Goal: Use online tool/utility: Utilize a website feature to perform a specific function

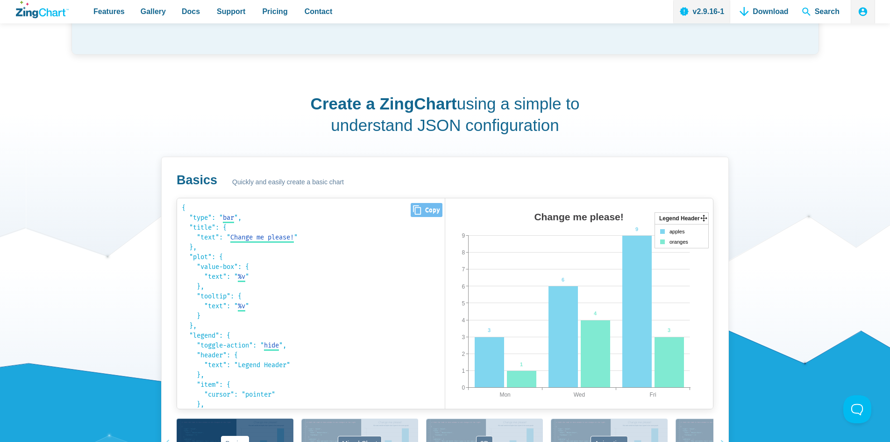
scroll to position [561, 0]
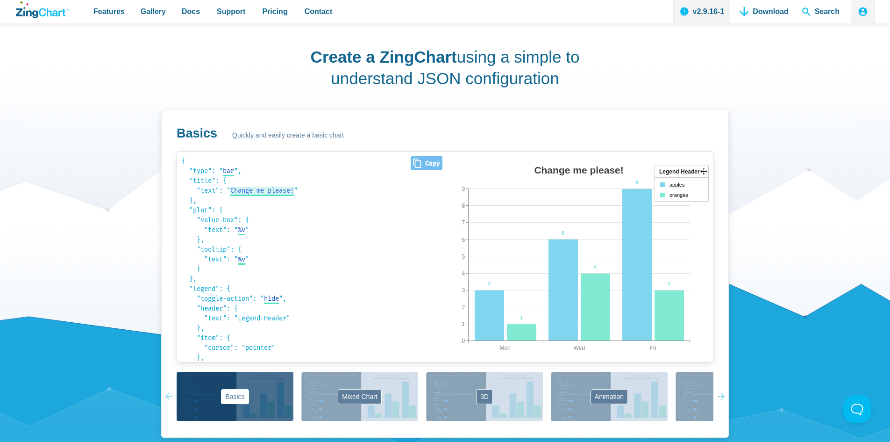
click at [286, 190] on span "Change me please!" at bounding box center [262, 191] width 64 height 8
click at [286, 190] on input "Change me please!" at bounding box center [263, 191] width 67 height 10
type input "Change me please!"
click at [231, 167] on span "bar" at bounding box center [228, 171] width 11 height 8
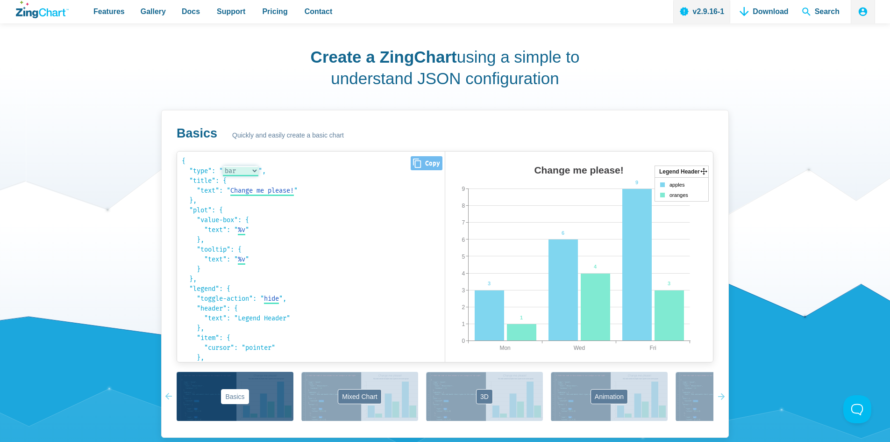
click at [258, 169] on select "bar area line radar scatter" at bounding box center [241, 171] width 36 height 10
click at [225, 166] on select "bar area line radar scatter" at bounding box center [241, 171] width 36 height 10
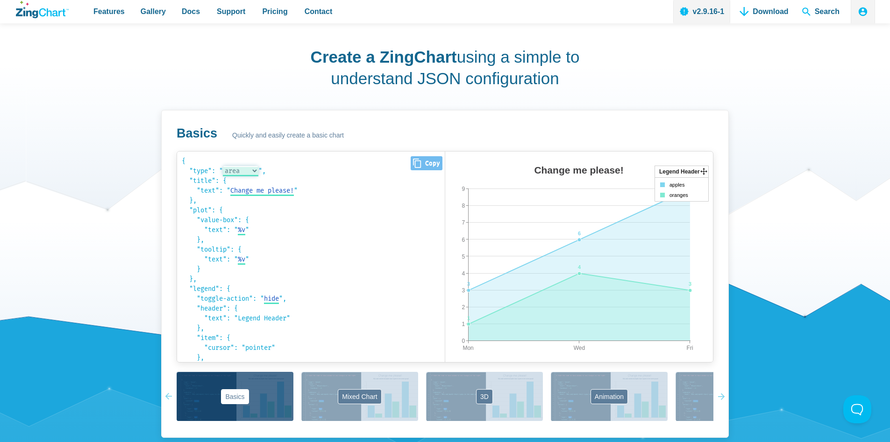
click at [258, 172] on select "bar area line radar scatter" at bounding box center [241, 171] width 36 height 10
click at [225, 166] on select "bar area line radar scatter" at bounding box center [241, 171] width 36 height 10
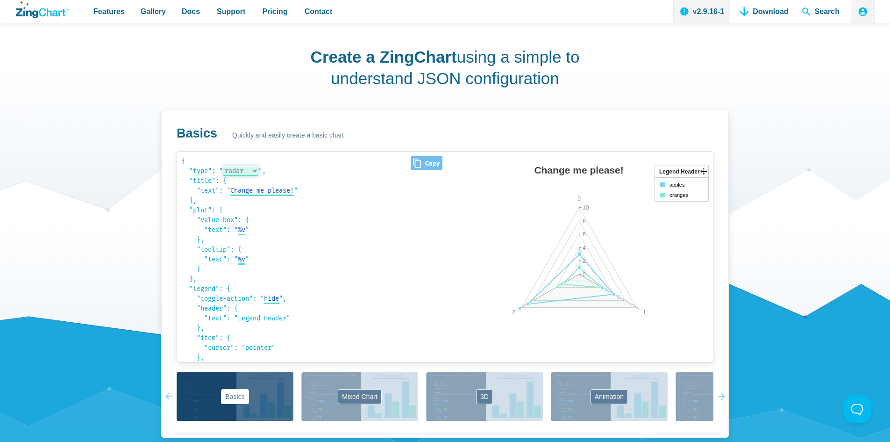
click at [258, 171] on select "bar area line radar scatter" at bounding box center [241, 171] width 36 height 10
click at [225, 166] on select "bar area line radar scatter" at bounding box center [241, 171] width 36 height 10
click at [258, 170] on select "bar area line radar scatter" at bounding box center [241, 171] width 36 height 10
click at [225, 166] on select "bar area line radar scatter" at bounding box center [241, 171] width 36 height 10
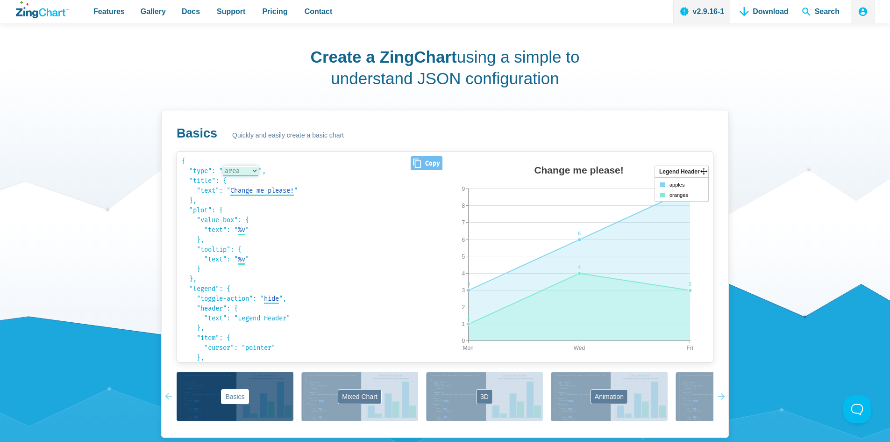
click at [258, 167] on select "bar area line radar scatter" at bounding box center [241, 171] width 36 height 10
select select "bar"
click at [225, 166] on select "bar area line radar scatter" at bounding box center [241, 171] width 36 height 10
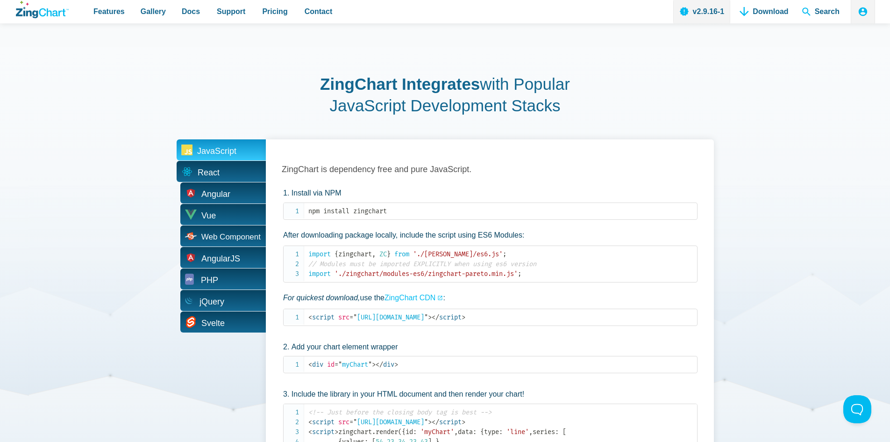
scroll to position [1776, 0]
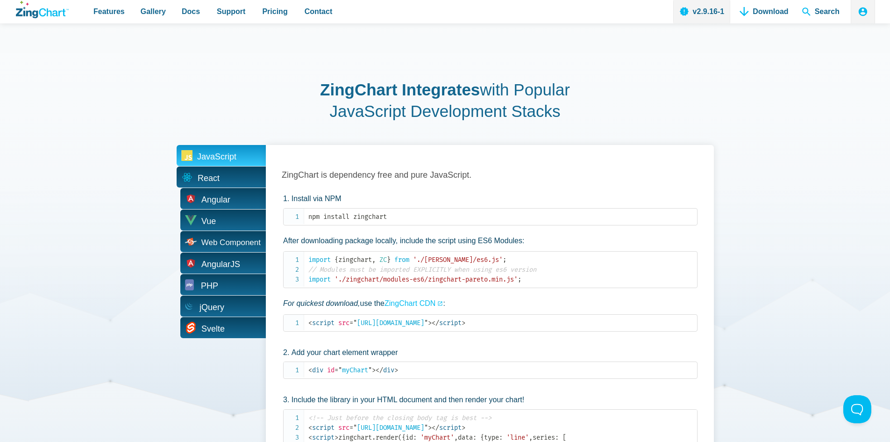
click at [215, 178] on span "React" at bounding box center [209, 178] width 22 height 14
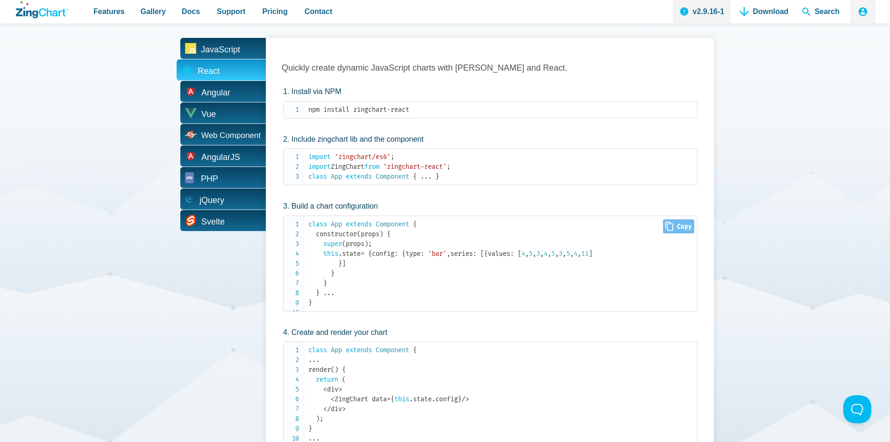
scroll to position [1870, 0]
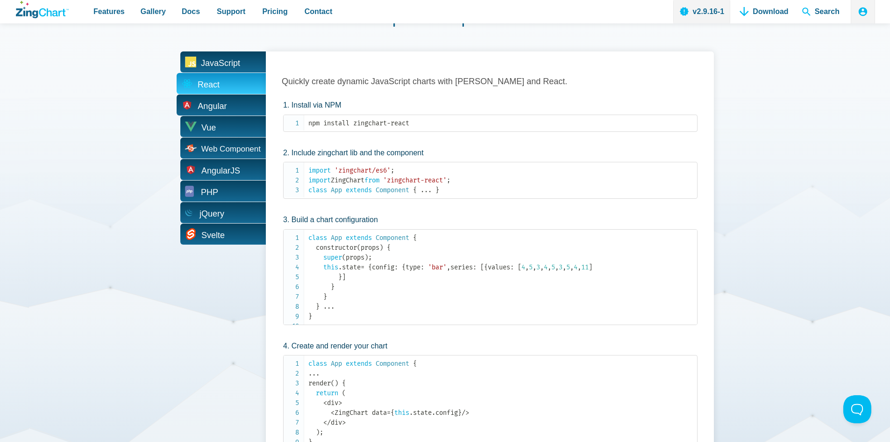
click at [225, 104] on span "Angular" at bounding box center [212, 106] width 29 height 14
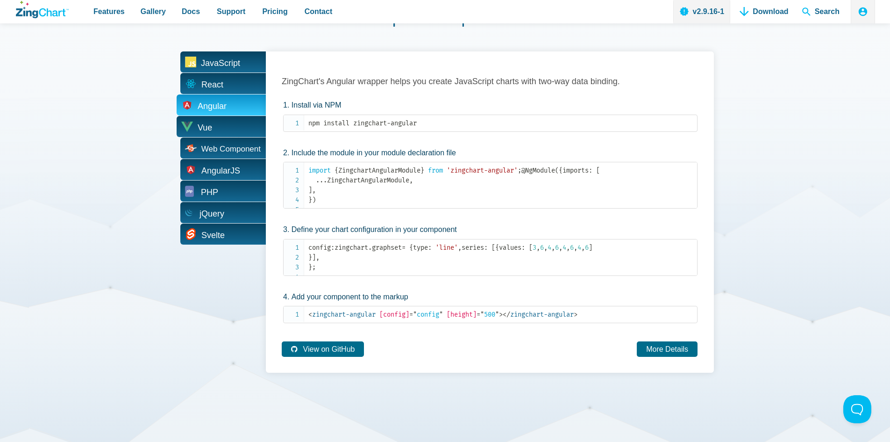
click at [220, 129] on span "Vue" at bounding box center [221, 126] width 89 height 21
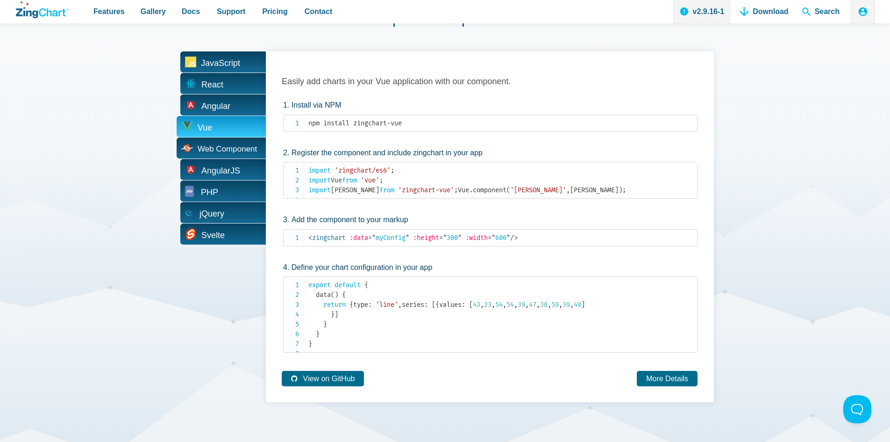
click at [228, 152] on span "Web Component" at bounding box center [227, 149] width 59 height 8
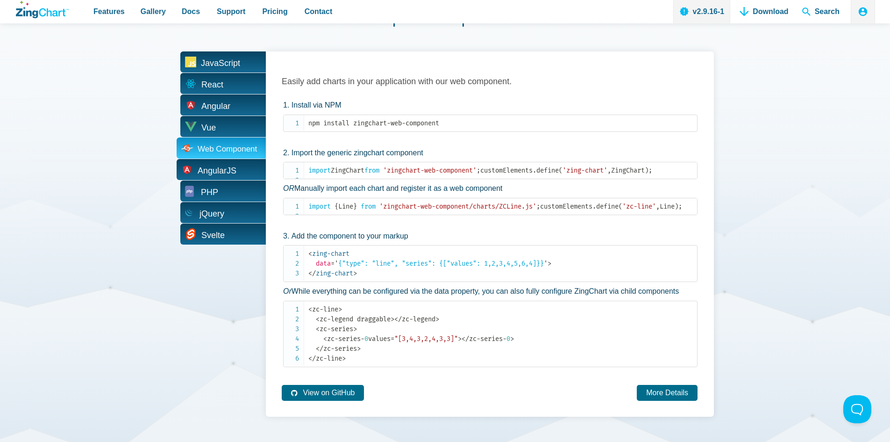
click at [229, 167] on span "AngularJS" at bounding box center [217, 171] width 39 height 14
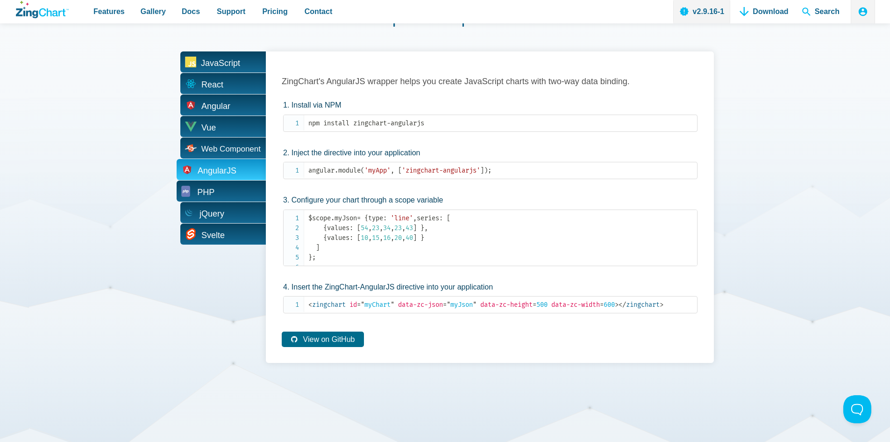
click at [234, 192] on span "PHP" at bounding box center [221, 190] width 89 height 21
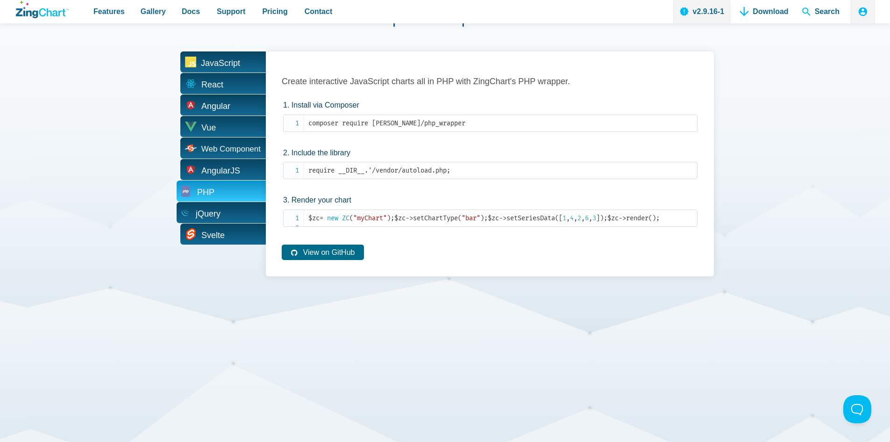
click at [228, 205] on span "jQuery" at bounding box center [221, 212] width 89 height 21
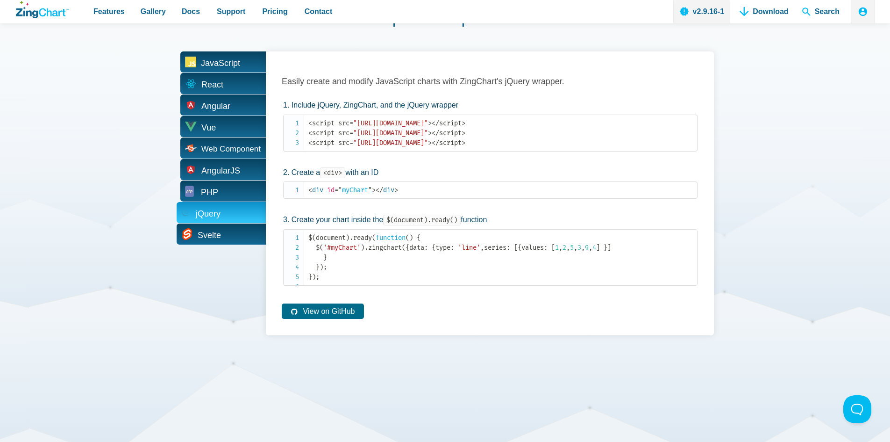
click at [226, 230] on span "Svelte" at bounding box center [221, 233] width 89 height 21
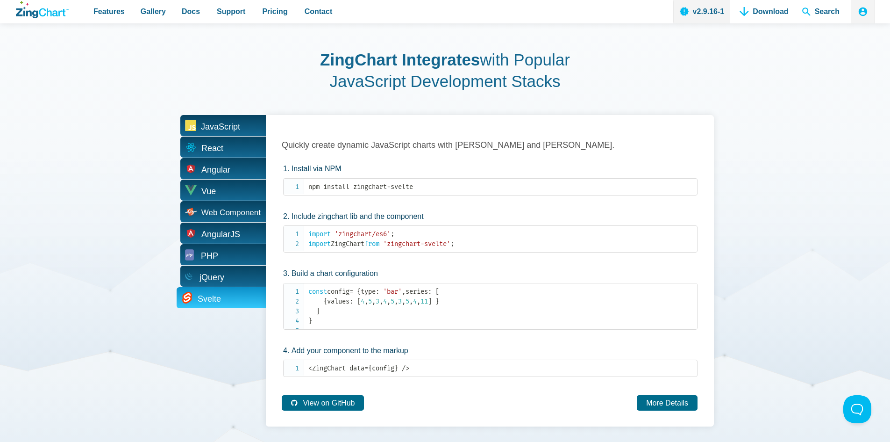
scroll to position [1729, 0]
